Goal: Task Accomplishment & Management: Manage account settings

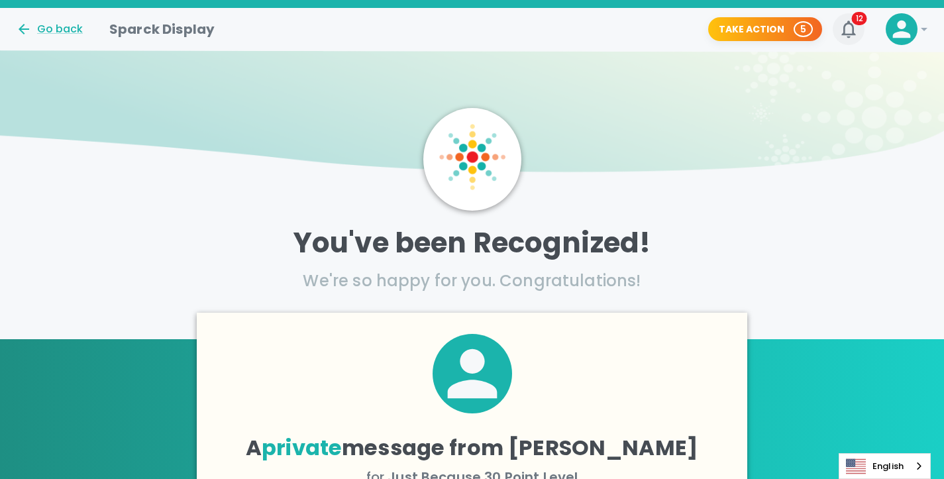
click at [845, 30] on icon "button" at bounding box center [848, 29] width 21 height 21
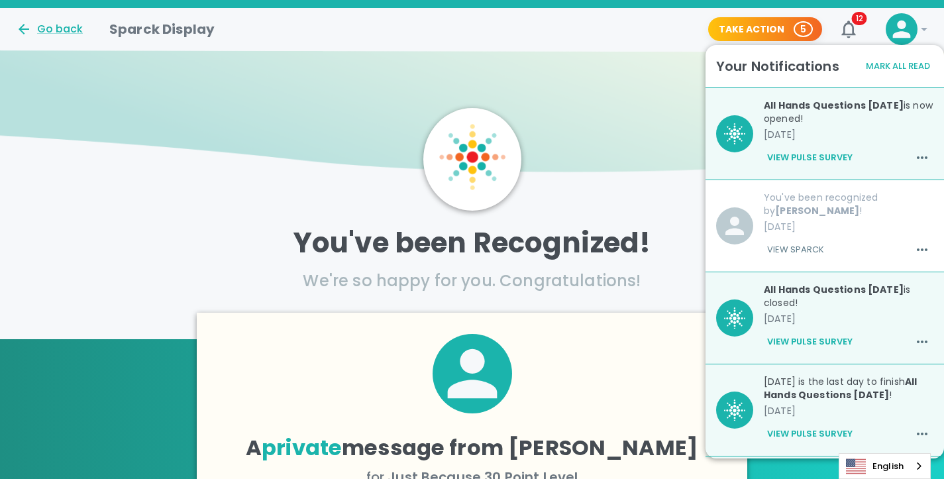
scroll to position [556, 0]
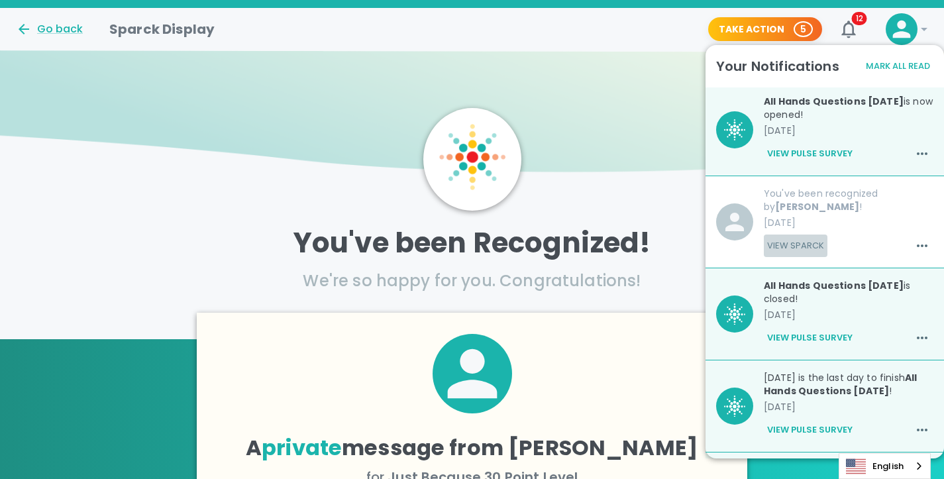
click at [805, 249] on button "View Sparck" at bounding box center [796, 246] width 64 height 23
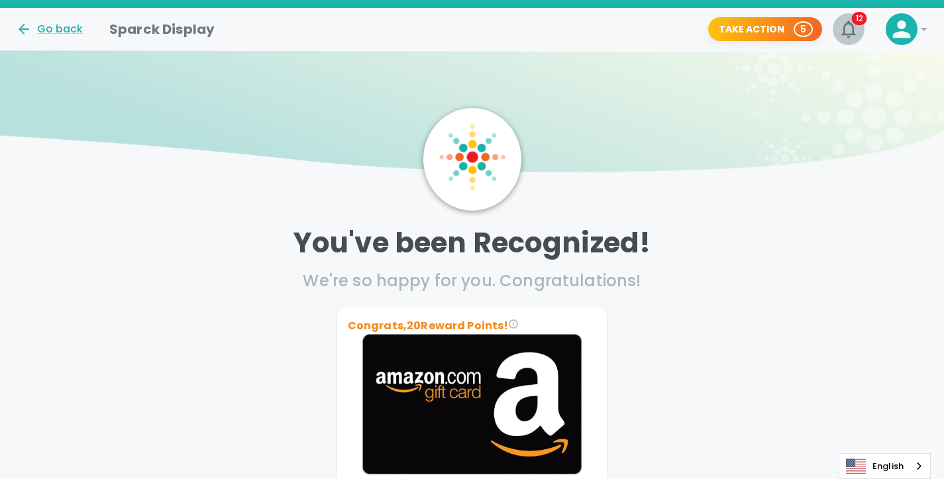
click at [849, 32] on icon "button" at bounding box center [848, 29] width 21 height 21
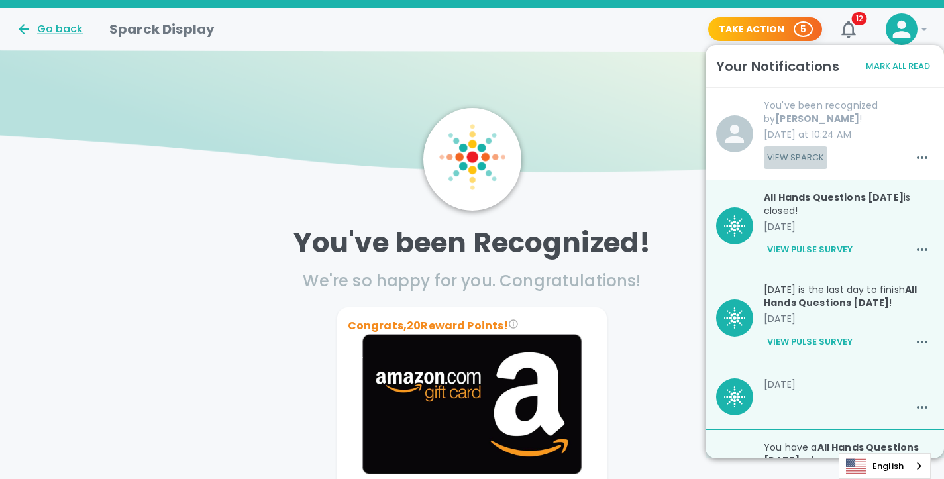
click at [790, 154] on button "View Sparck" at bounding box center [796, 157] width 64 height 23
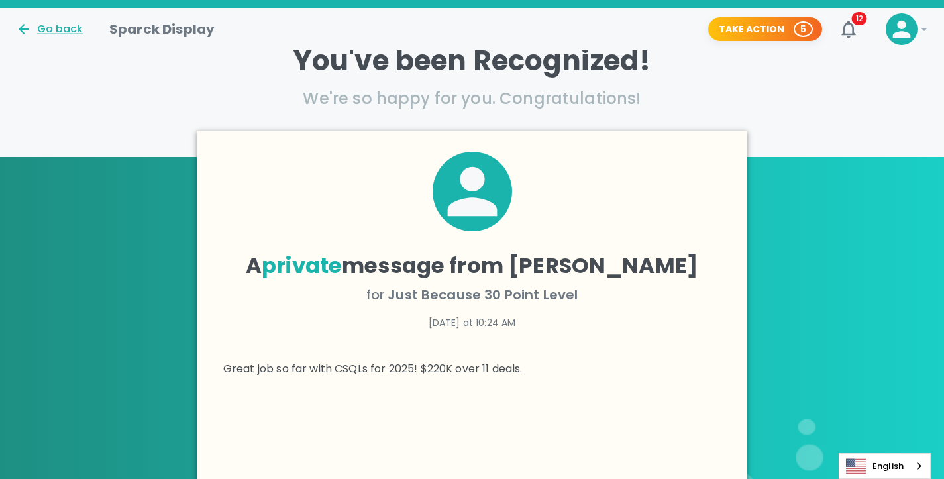
scroll to position [240, 0]
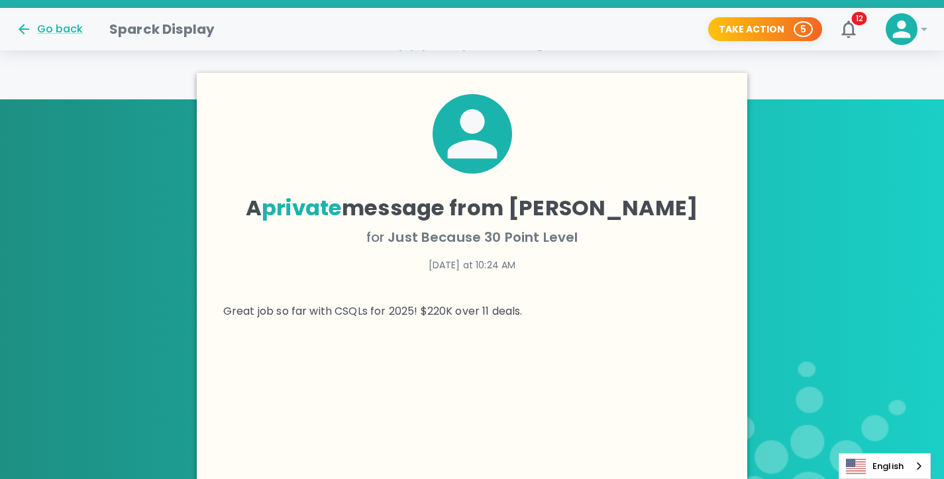
click at [464, 233] on span "Just Because 30 Point Level" at bounding box center [483, 237] width 190 height 19
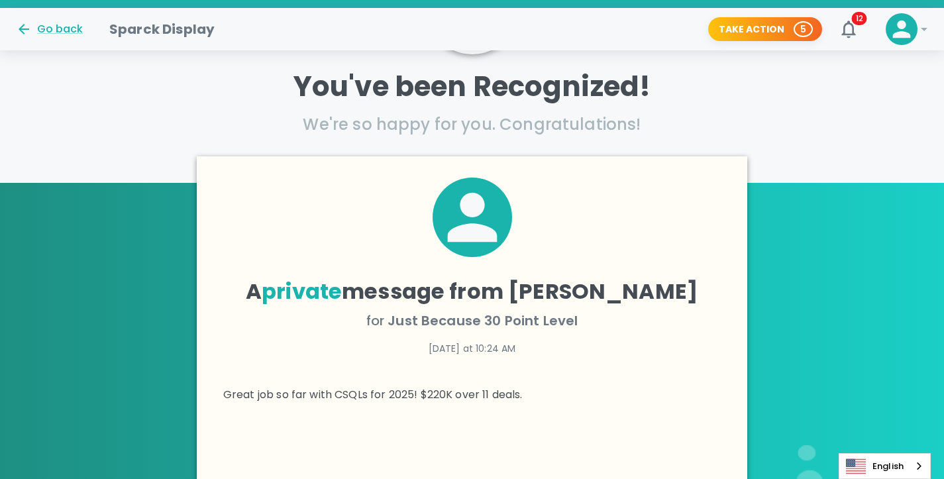
scroll to position [0, 0]
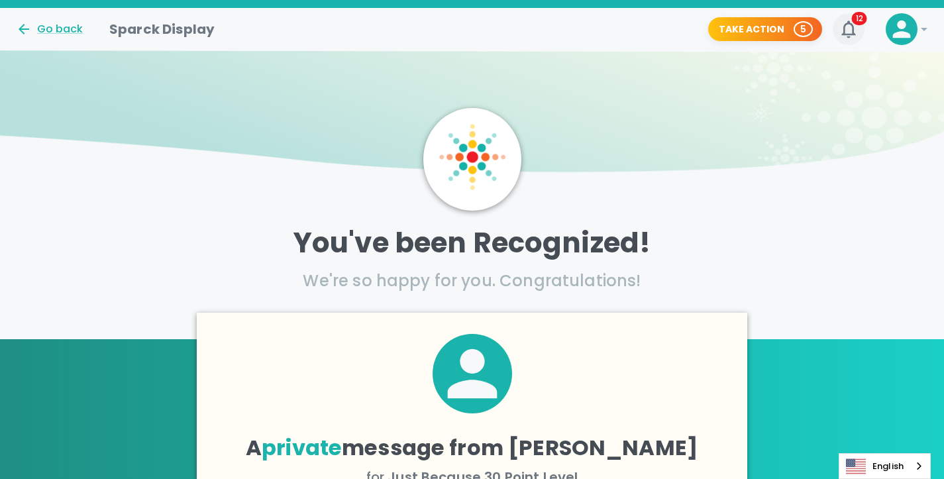
click at [850, 29] on icon "button" at bounding box center [848, 29] width 21 height 21
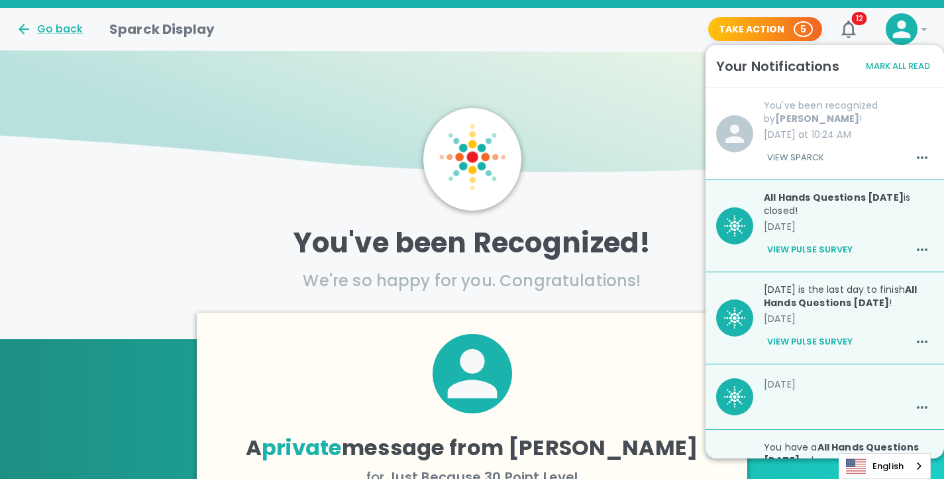
click at [838, 218] on div "All Hands Questions [DATE] is closed! [DATE] View Pulse Survey" at bounding box center [843, 220] width 180 height 81
click at [912, 69] on button "Mark All Read" at bounding box center [898, 66] width 71 height 21
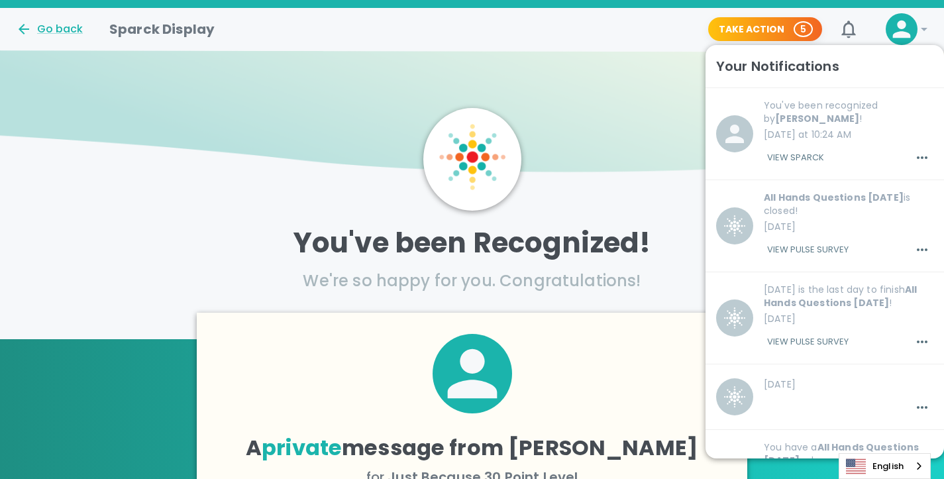
click at [890, 58] on div "Your Notifications" at bounding box center [824, 66] width 217 height 21
click at [927, 26] on icon at bounding box center [924, 29] width 16 height 16
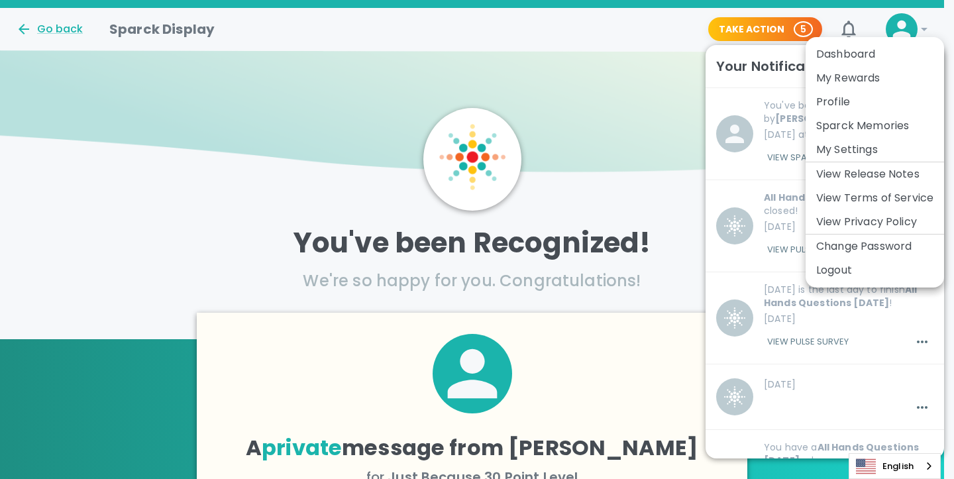
click at [670, 78] on div at bounding box center [477, 239] width 954 height 479
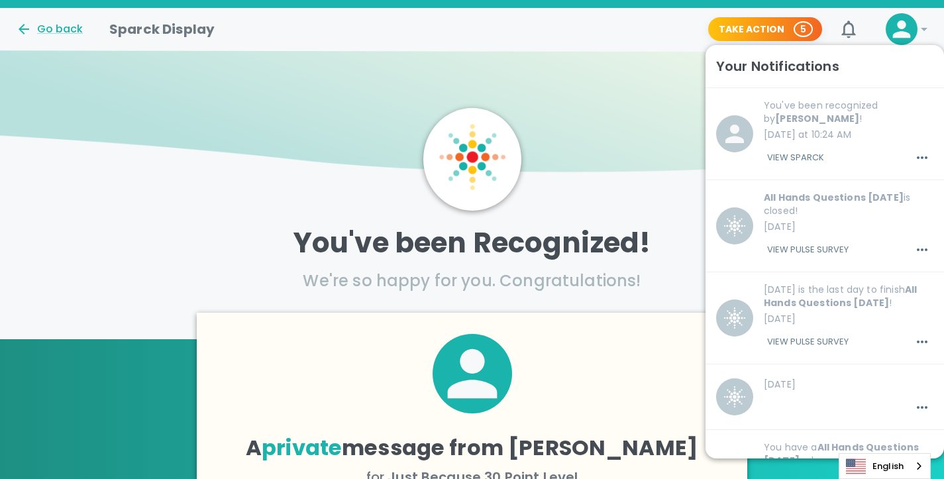
click at [654, 60] on img at bounding box center [472, 116] width 944 height 132
click at [704, 24] on div "Take Action 5" at bounding box center [760, 24] width 125 height 35
click at [902, 33] on icon at bounding box center [902, 30] width 18 height 18
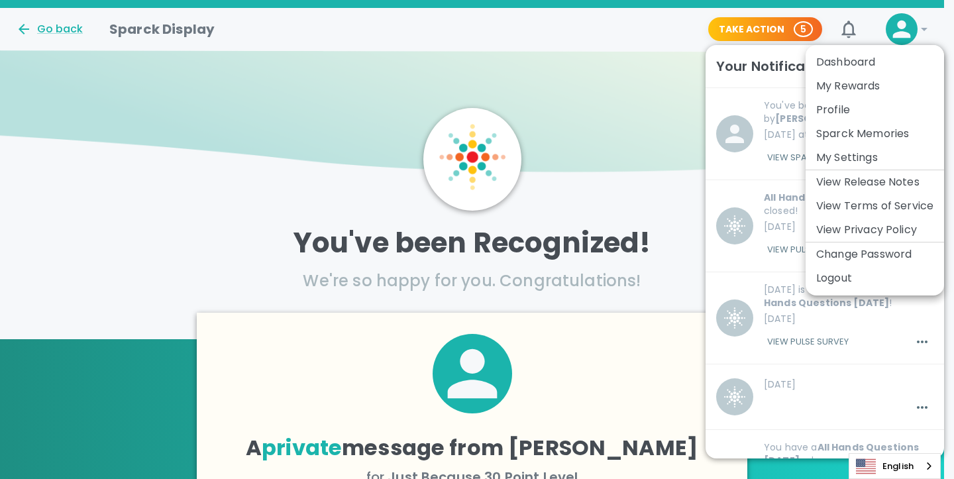
click at [863, 41] on div at bounding box center [477, 239] width 954 height 479
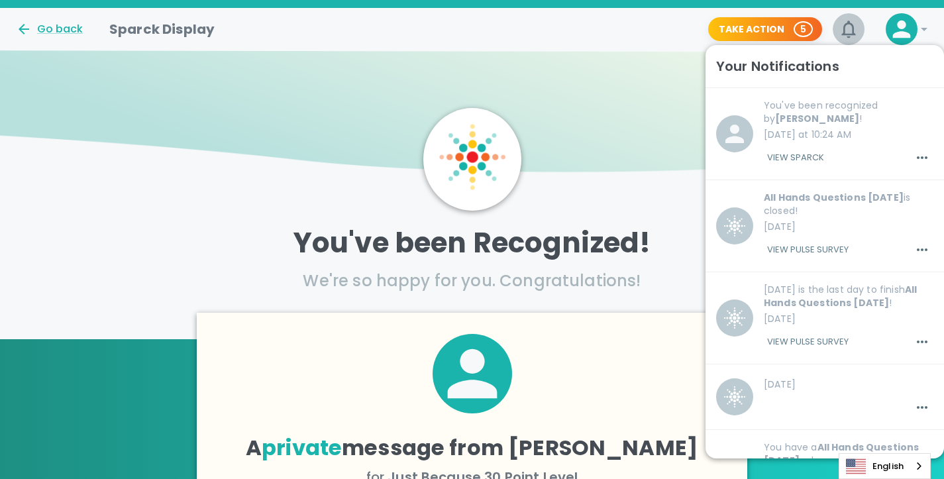
click at [851, 34] on icon "button" at bounding box center [848, 29] width 14 height 17
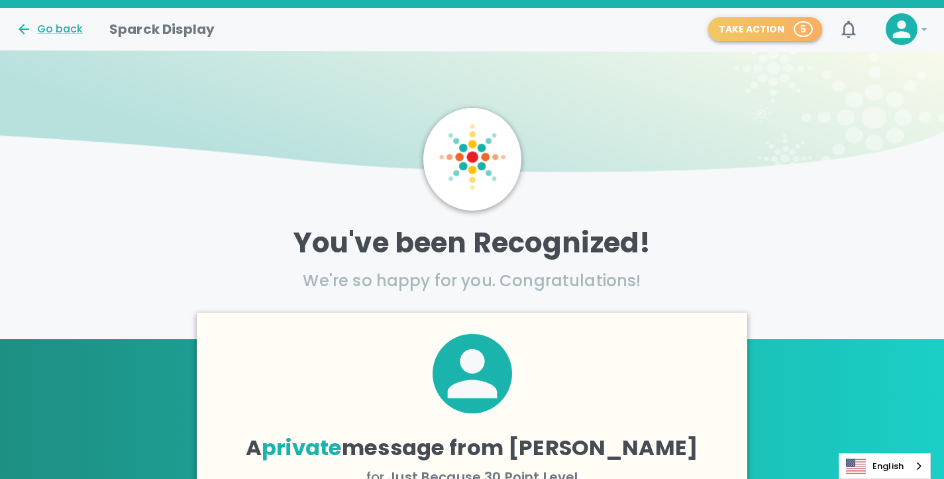
click at [806, 34] on p "5" at bounding box center [803, 29] width 6 height 13
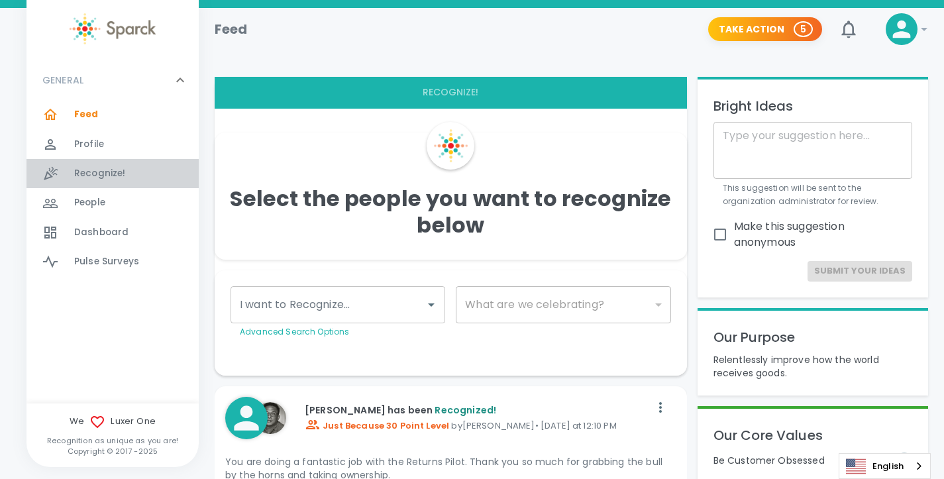
click at [109, 181] on span "Recognize! 0" at bounding box center [100, 173] width 52 height 19
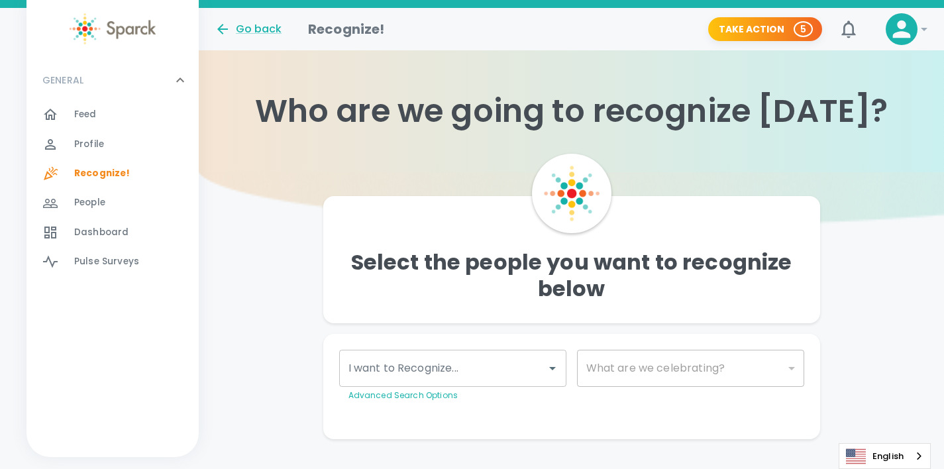
click at [115, 235] on span "Dashboard" at bounding box center [101, 232] width 54 height 13
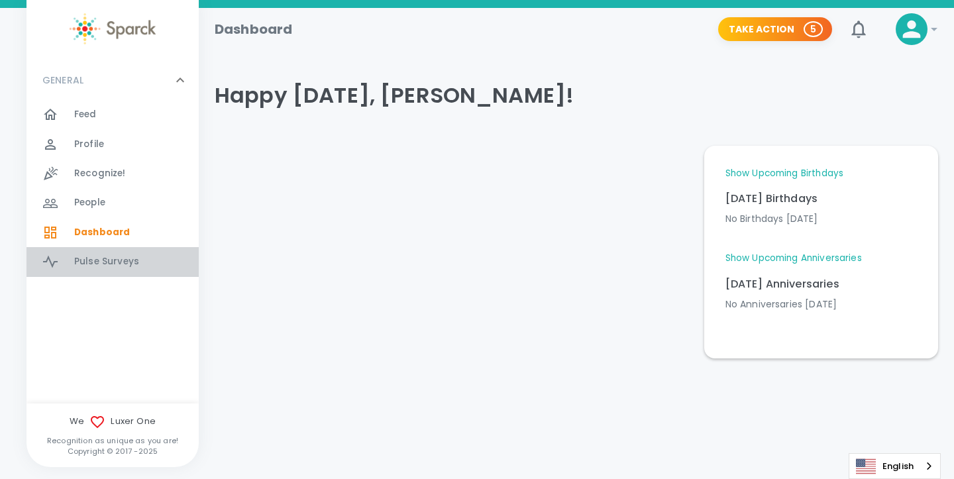
click at [115, 252] on span "Pulse Surveys 0" at bounding box center [106, 261] width 65 height 19
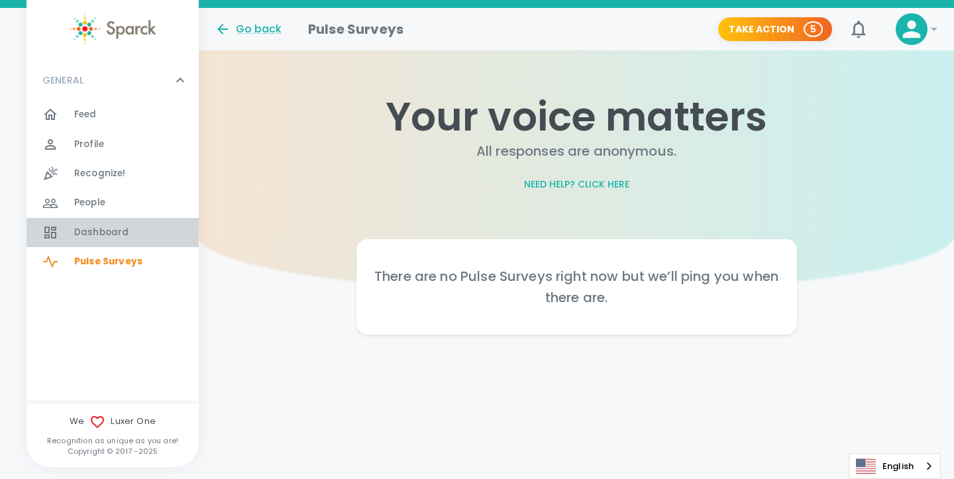
click at [107, 231] on span "Dashboard" at bounding box center [101, 232] width 54 height 13
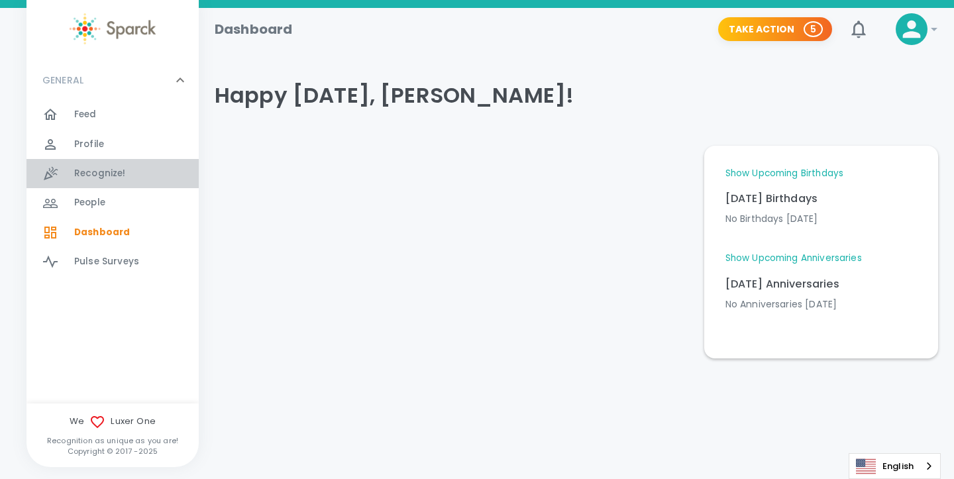
click at [103, 177] on span "Recognize!" at bounding box center [100, 173] width 52 height 13
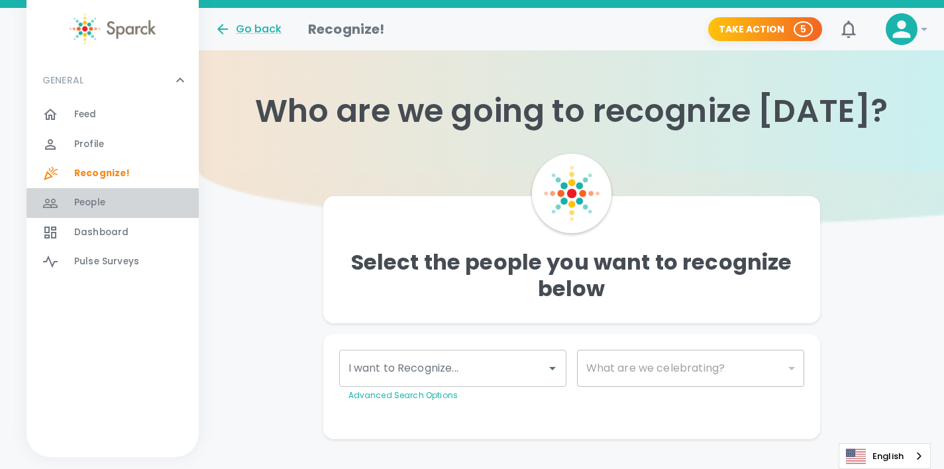
click at [101, 197] on span "People" at bounding box center [89, 202] width 31 height 13
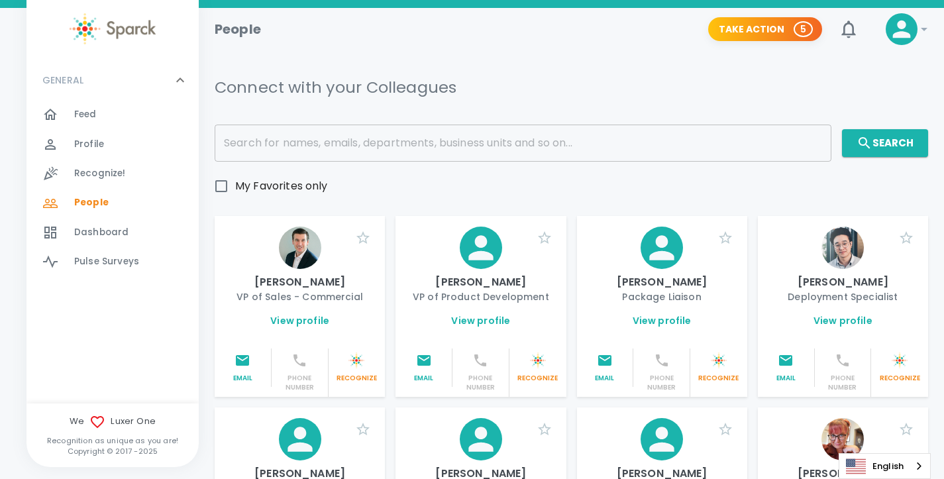
click at [97, 119] on div "Feed 0" at bounding box center [136, 114] width 125 height 19
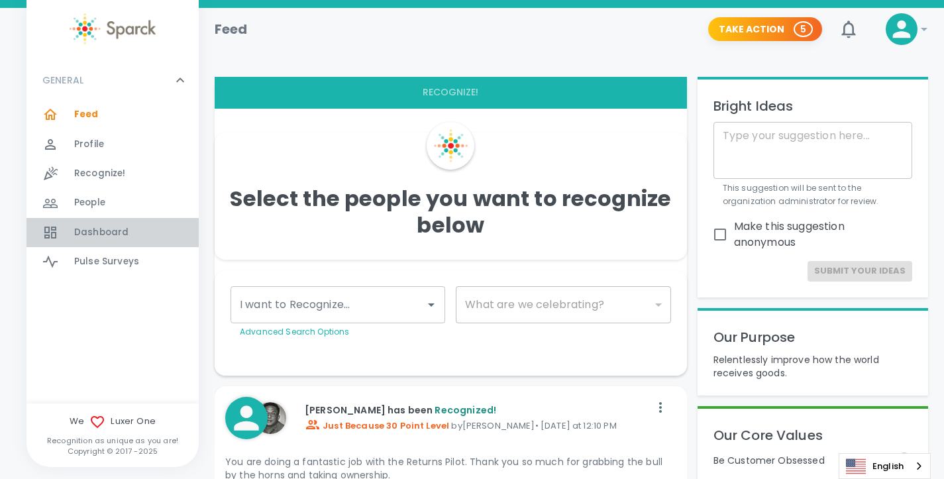
click at [97, 226] on span "Dashboard" at bounding box center [101, 232] width 54 height 13
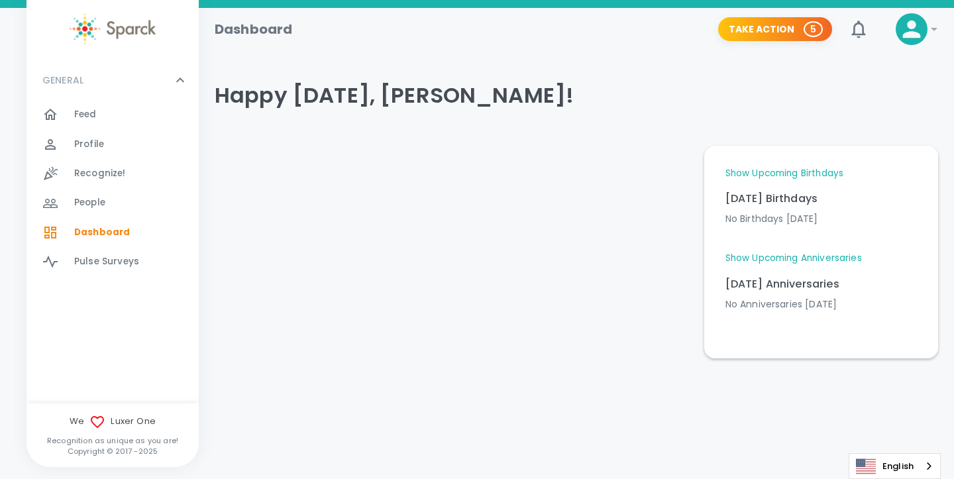
click at [91, 123] on span "Feed 0" at bounding box center [85, 114] width 23 height 19
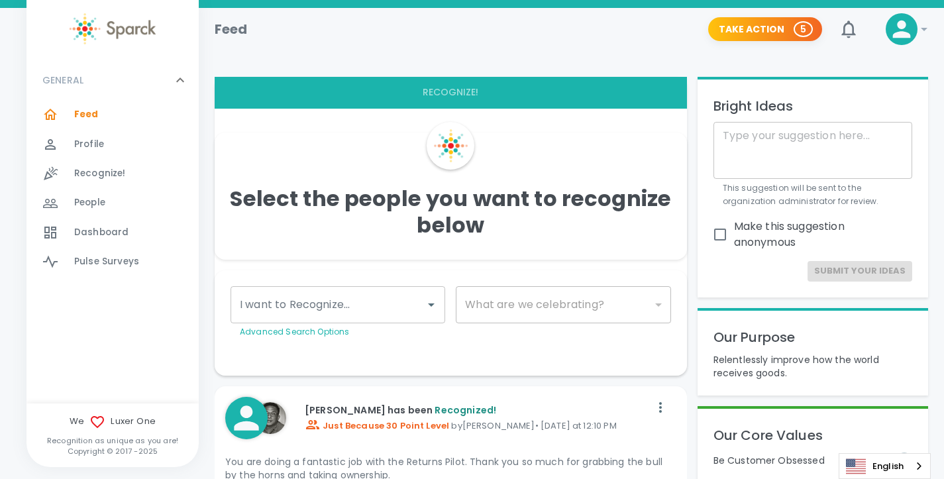
click at [927, 28] on icon at bounding box center [924, 29] width 16 height 16
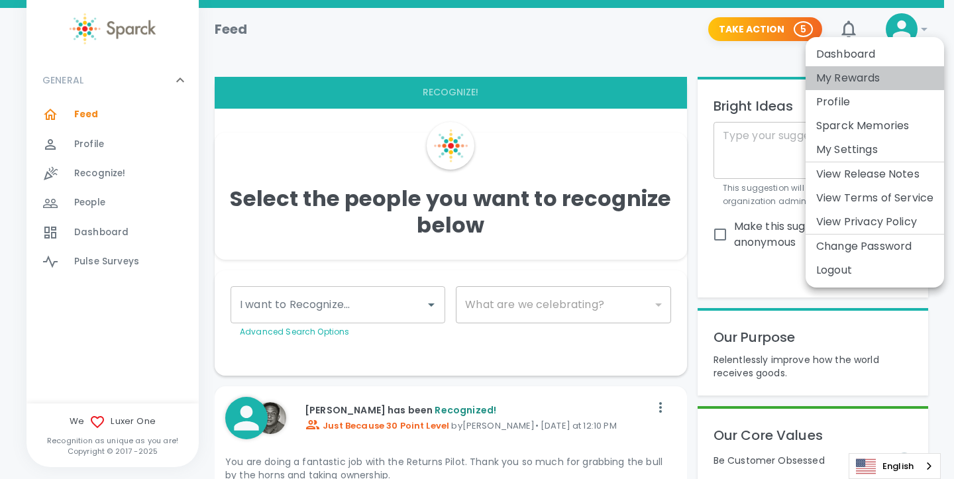
click at [857, 76] on li "My Rewards" at bounding box center [875, 78] width 138 height 24
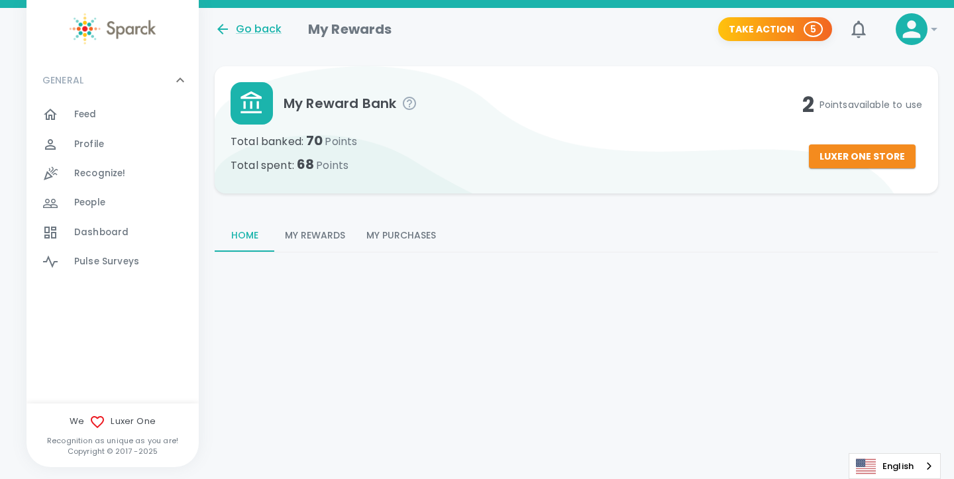
click at [321, 242] on button "My Rewards" at bounding box center [314, 236] width 81 height 32
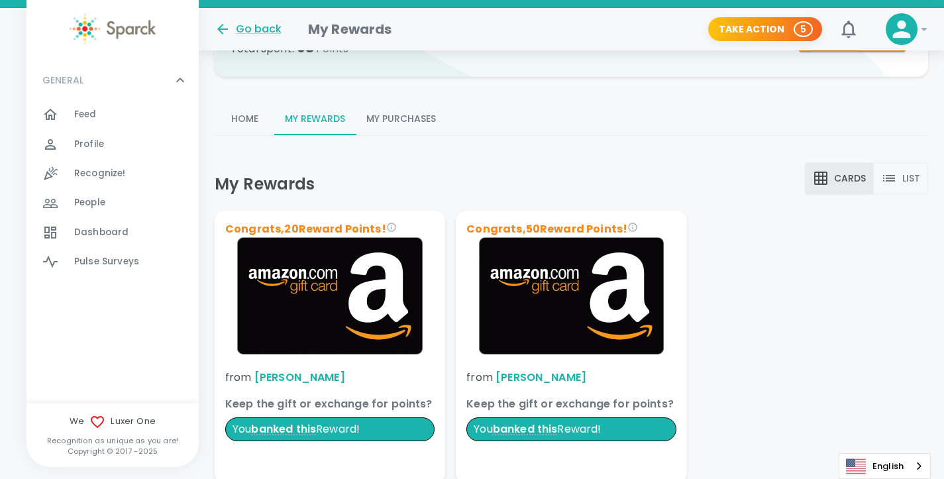
scroll to position [114, 0]
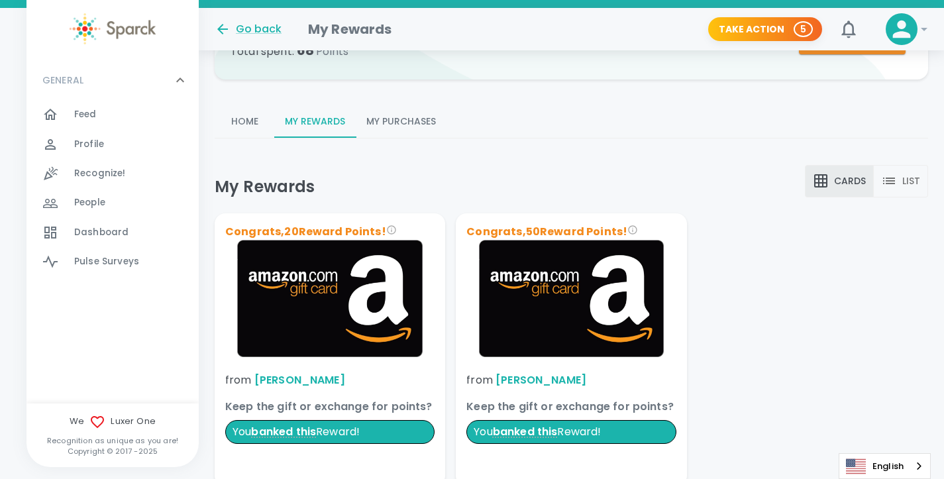
click at [403, 132] on button "My Purchases" at bounding box center [401, 122] width 91 height 32
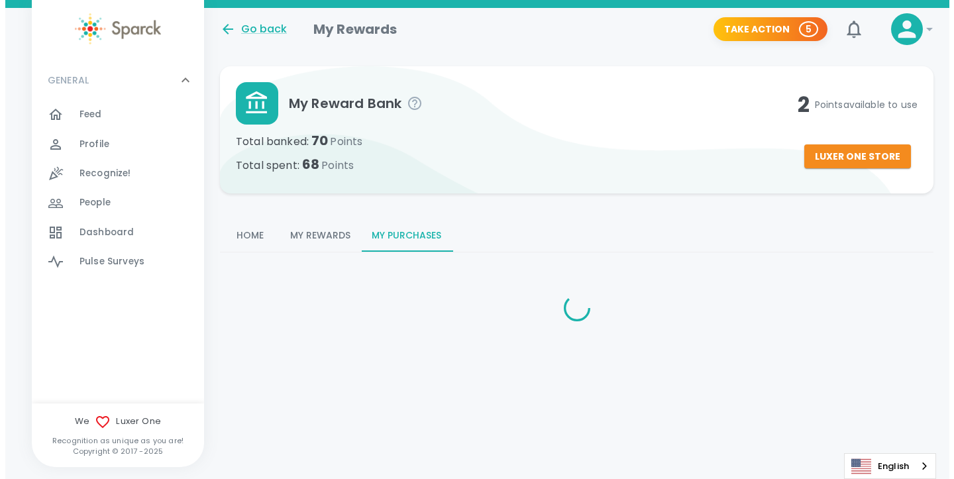
scroll to position [0, 0]
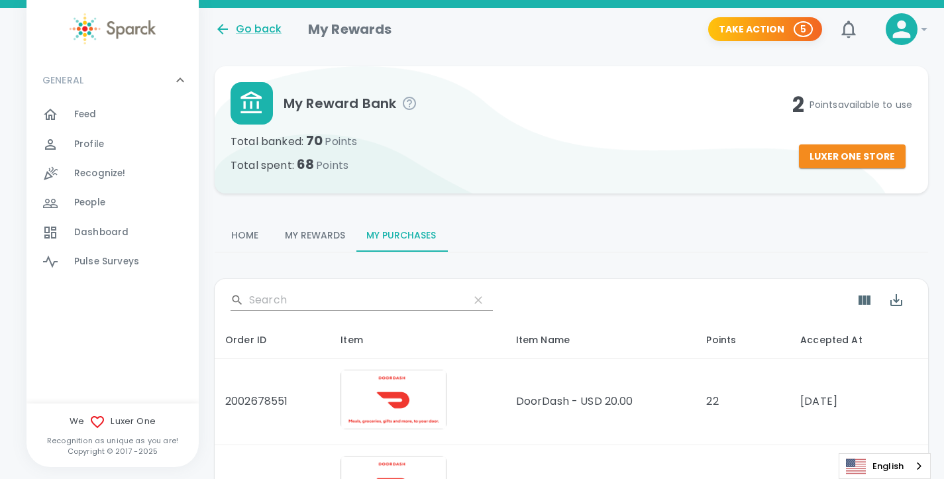
click at [250, 233] on button "Home" at bounding box center [245, 236] width 60 height 32
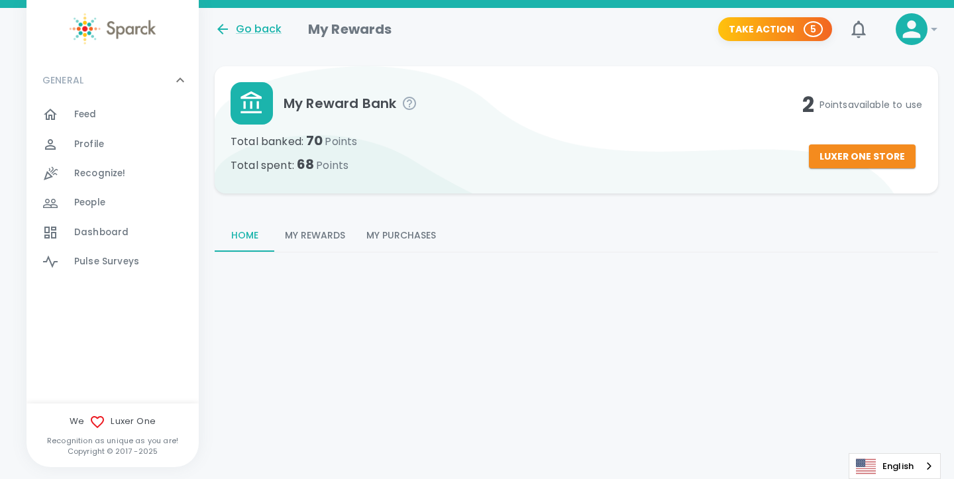
click at [307, 225] on button "My Rewards" at bounding box center [314, 236] width 81 height 32
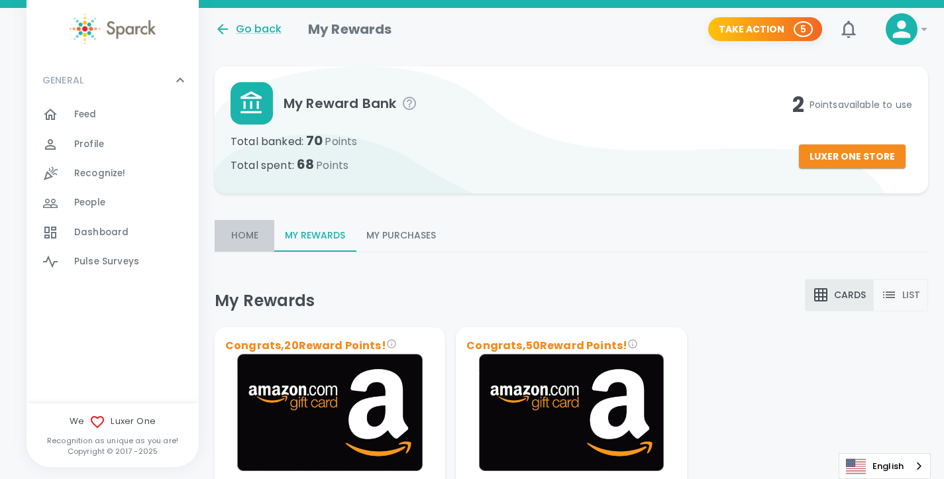
click at [241, 238] on button "Home" at bounding box center [245, 236] width 60 height 32
